Goal: Task Accomplishment & Management: Use online tool/utility

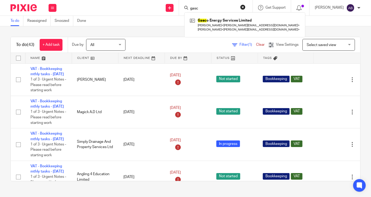
type input "gasc"
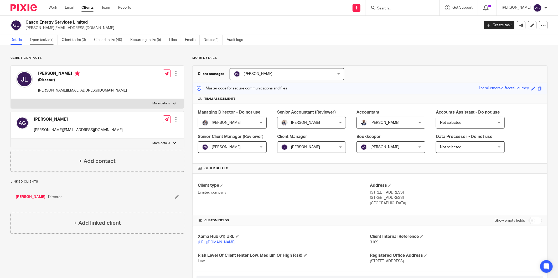
click at [51, 38] on link "Open tasks (7)" at bounding box center [44, 40] width 28 height 10
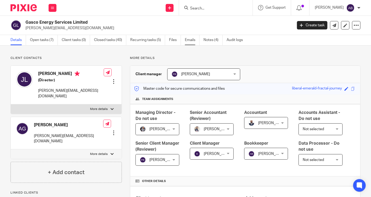
click at [185, 41] on link "Emails" at bounding box center [192, 40] width 15 height 10
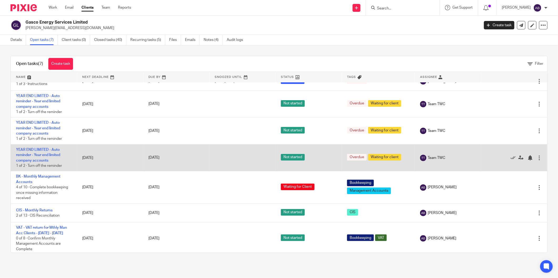
scroll to position [19, 0]
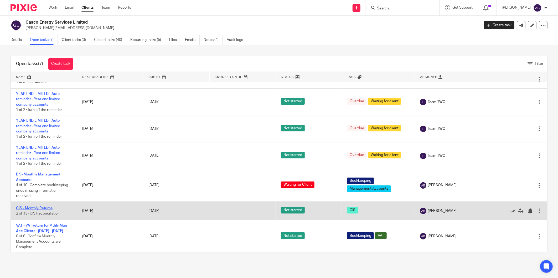
click at [50, 207] on link "CIS - Monthly Returns" at bounding box center [34, 209] width 36 height 4
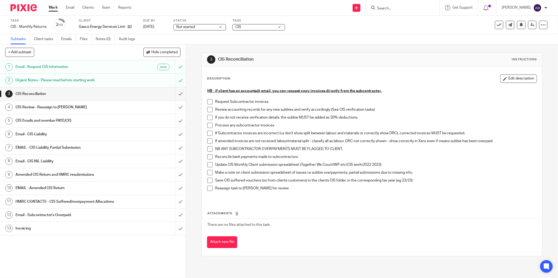
click at [48, 135] on h1 "Email - CIS Liability" at bounding box center [66, 134] width 103 height 8
